Goal: Transaction & Acquisition: Purchase product/service

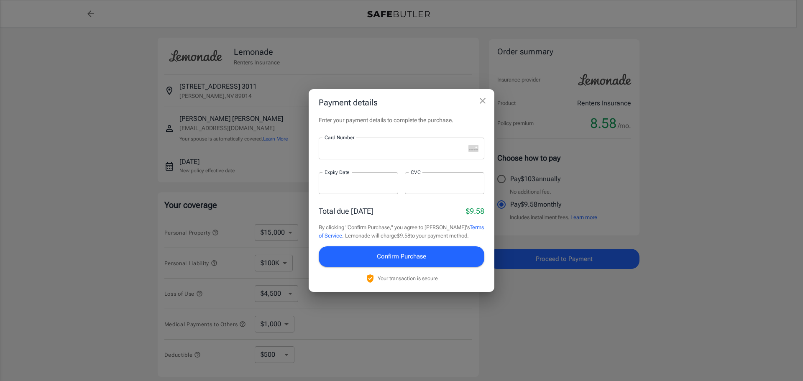
select select "15000"
select select "500"
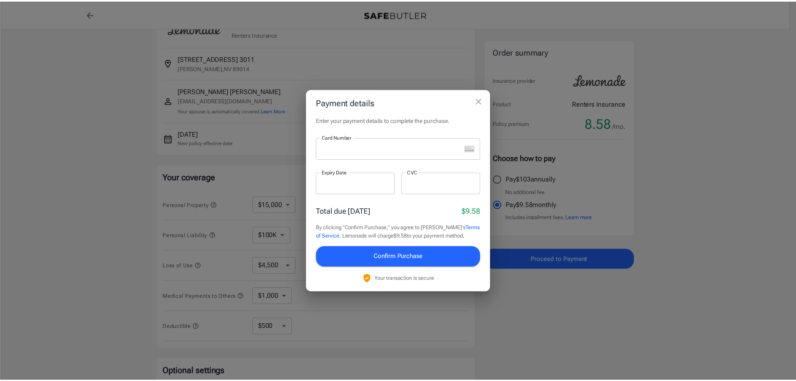
scroll to position [28, 0]
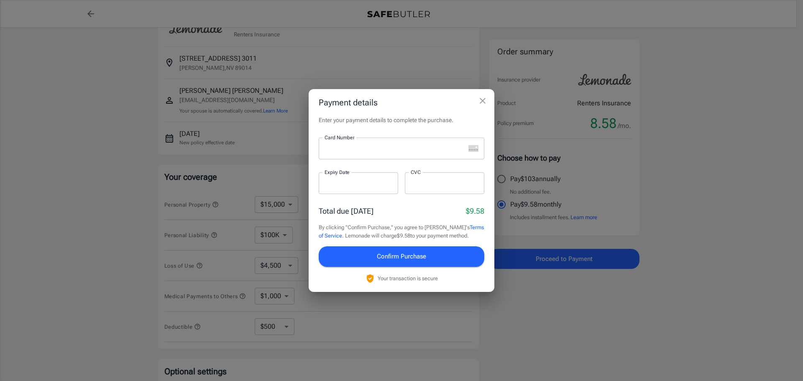
click at [362, 153] on iframe "To enrich screen reader interactions, please activate Accessibility in Grammarl…" at bounding box center [394, 149] width 140 height 8
click at [349, 153] on iframe "To enrich screen reader interactions, please activate Accessibility in Grammarl…" at bounding box center [394, 149] width 140 height 8
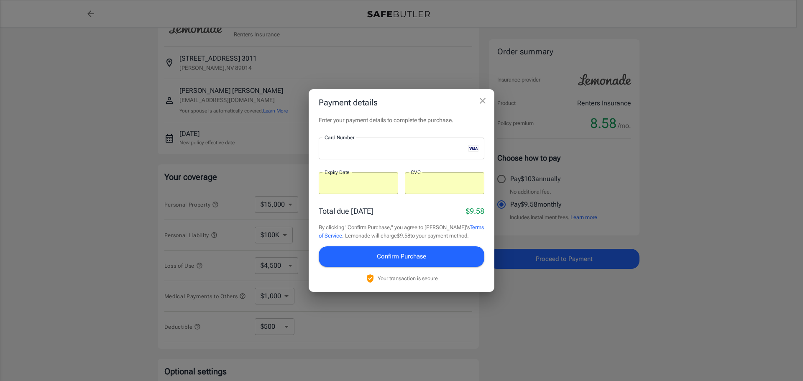
click at [402, 210] on div "Total due today $9.58" at bounding box center [402, 210] width 166 height 11
drag, startPoint x: 434, startPoint y: 187, endPoint x: 408, endPoint y: 186, distance: 26.0
click at [408, 186] on div at bounding box center [444, 183] width 79 height 22
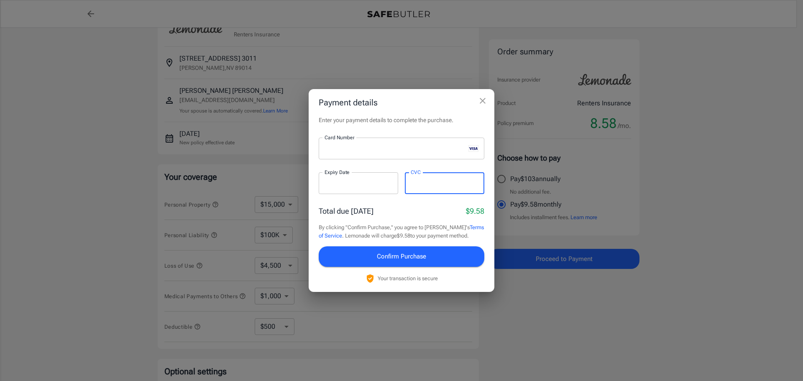
click at [409, 212] on div "Total due today $9.58" at bounding box center [402, 210] width 166 height 11
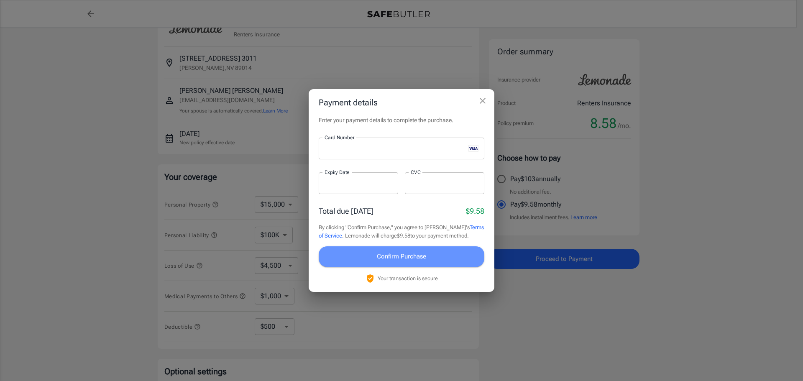
click at [416, 257] on span "Confirm Purchase" at bounding box center [401, 256] width 49 height 11
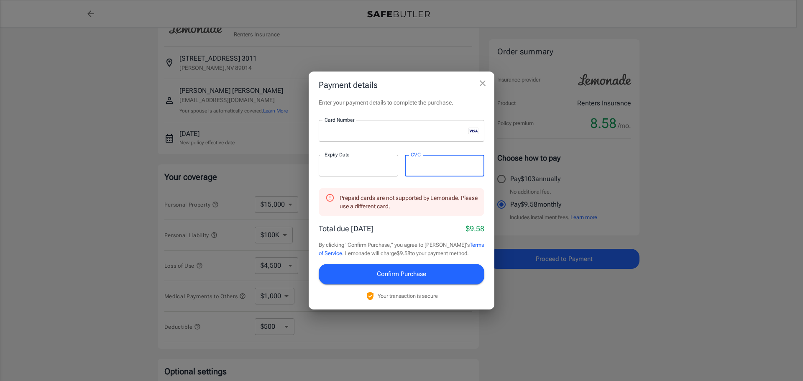
click at [427, 272] on button "Confirm Purchase" at bounding box center [402, 274] width 166 height 20
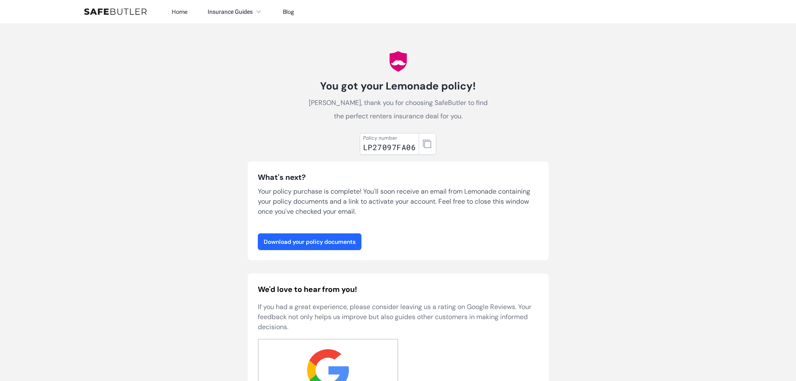
click at [304, 237] on link "Download your policy documents" at bounding box center [310, 241] width 104 height 17
